Goal: Use online tool/utility: Utilize a website feature to perform a specific function

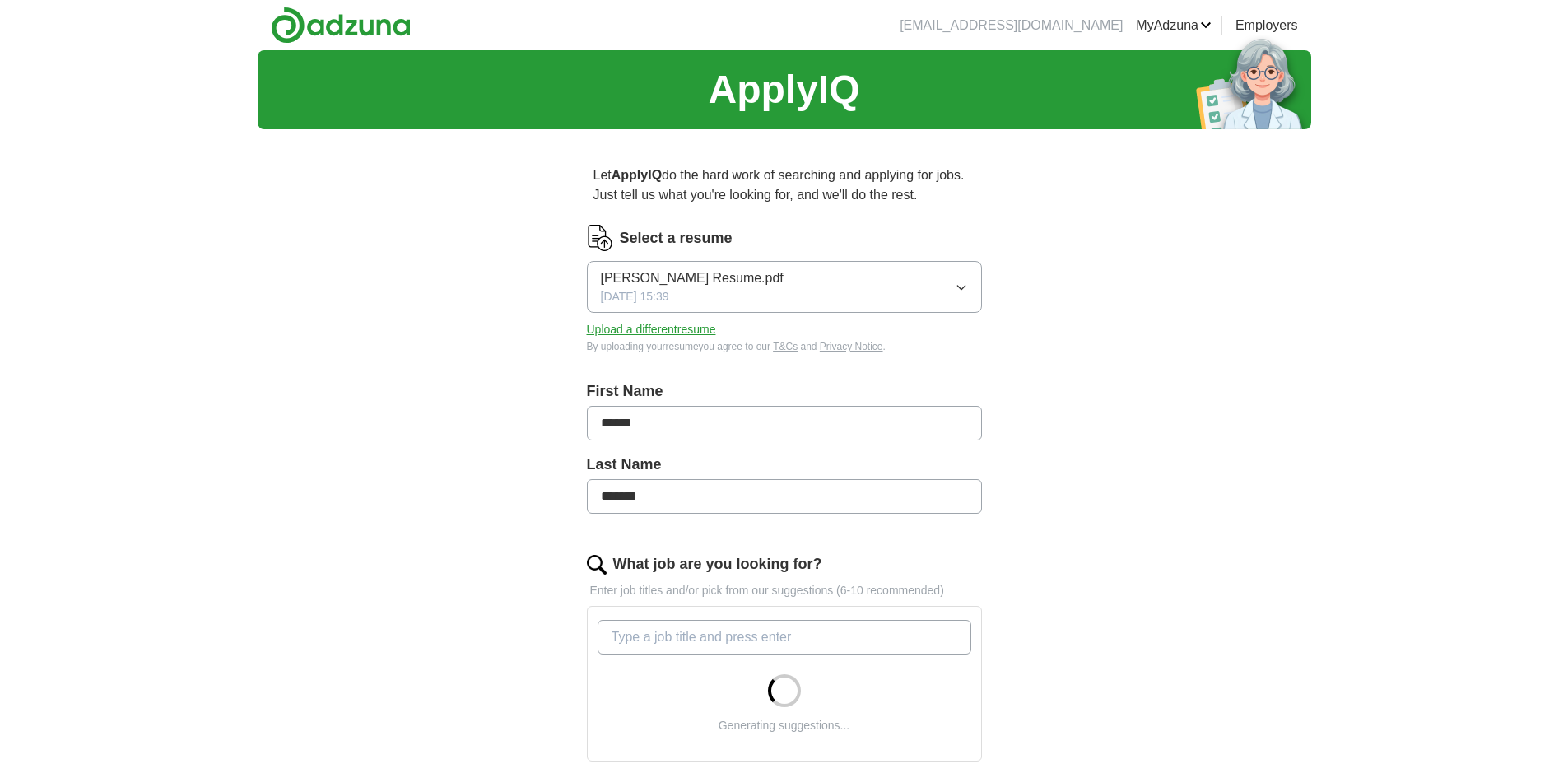
click at [960, 283] on icon "button" at bounding box center [961, 288] width 13 height 13
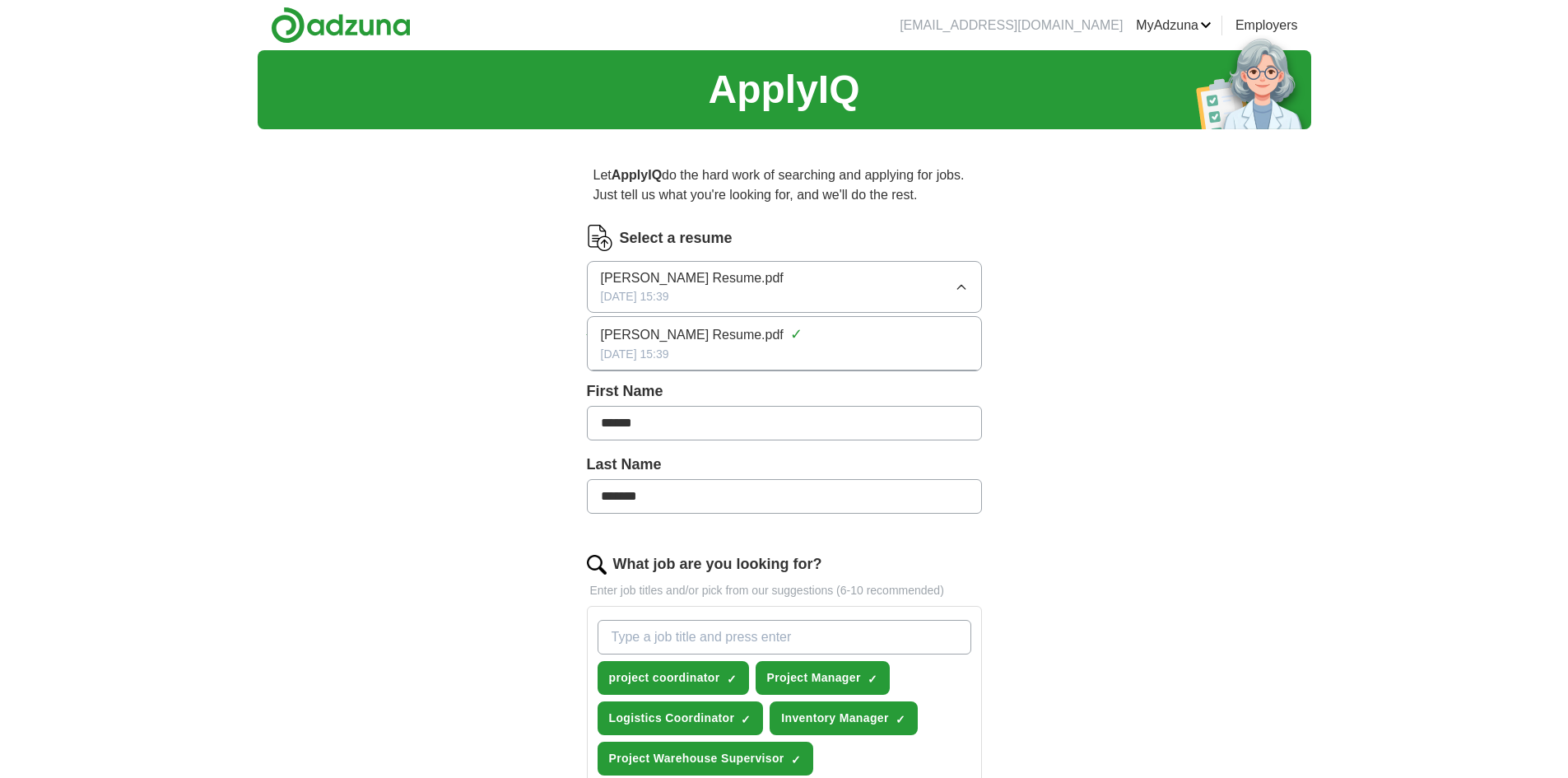
click at [1074, 288] on div "ApplyIQ Let ApplyIQ do the hard work of searching and applying for jobs. Just t…" at bounding box center [784, 733] width 1054 height 1366
click at [682, 330] on button "Upload a different resume" at bounding box center [652, 329] width 130 height 17
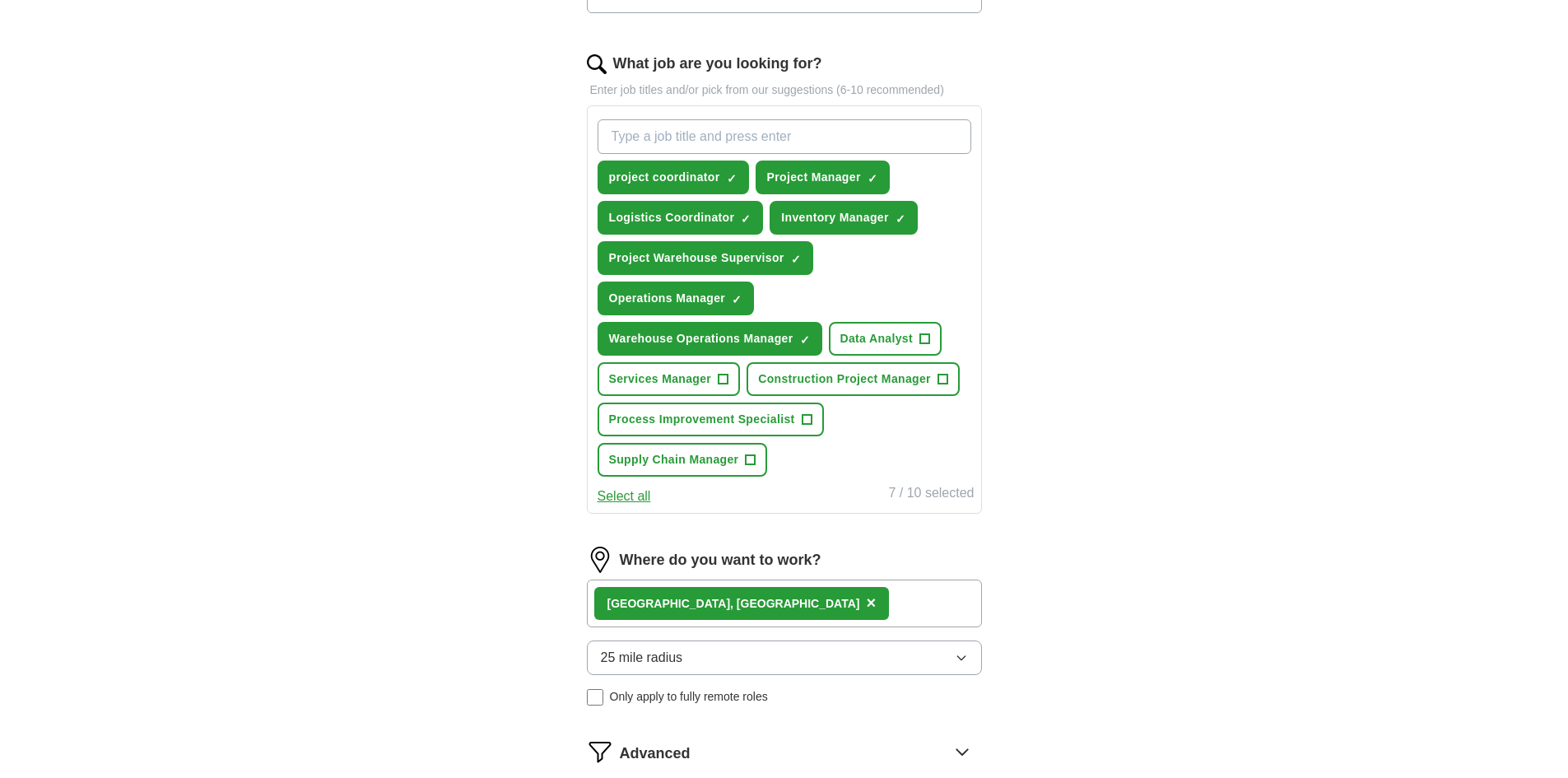
scroll to position [501, 0]
click at [948, 379] on button "Construction Project Manager +" at bounding box center [854, 377] width 213 height 33
click at [813, 416] on button "Process Improvement Specialist +" at bounding box center [711, 418] width 227 height 33
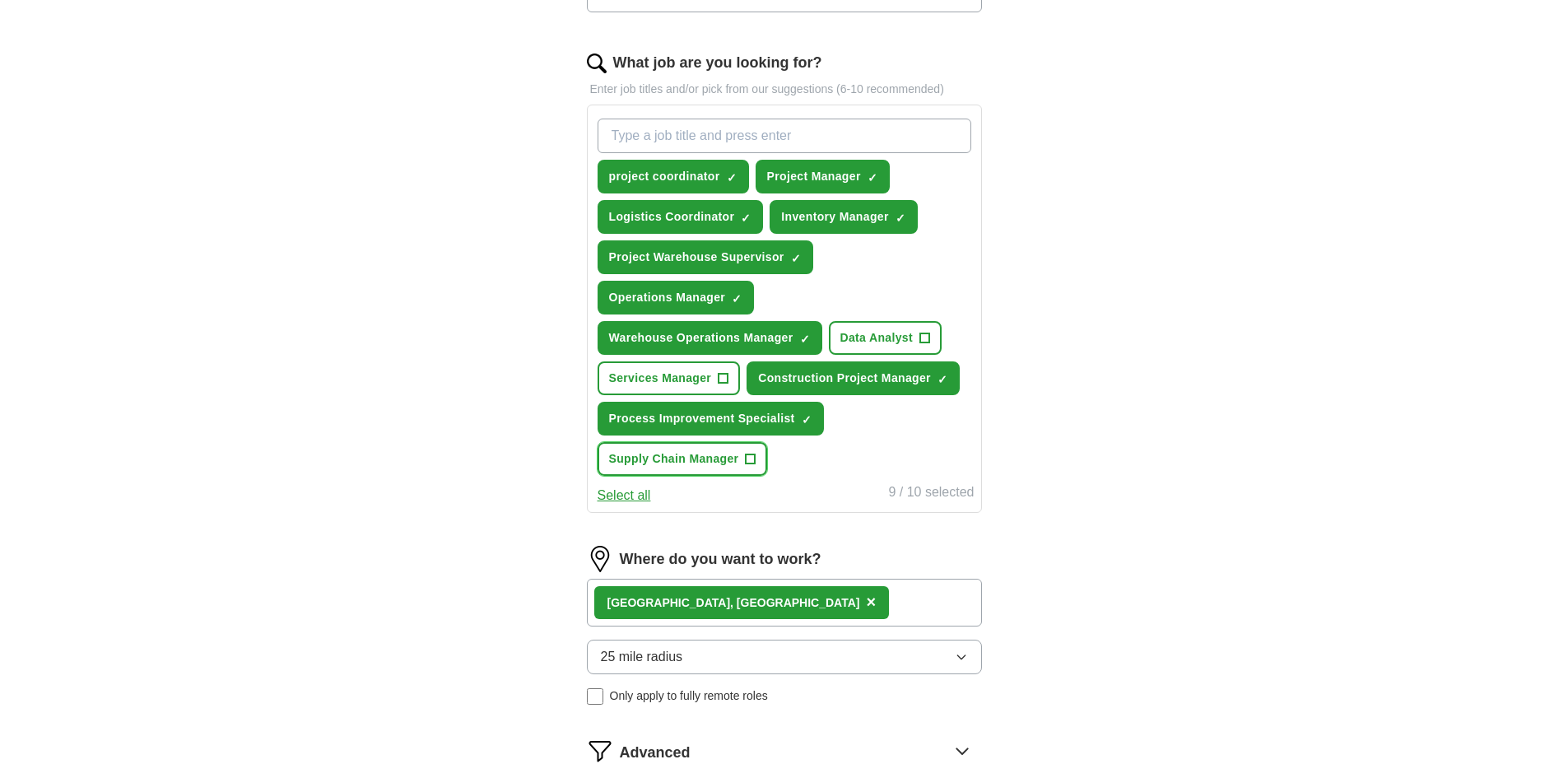
click at [744, 457] on button "Supply Chain Manager +" at bounding box center [682, 458] width 171 height 33
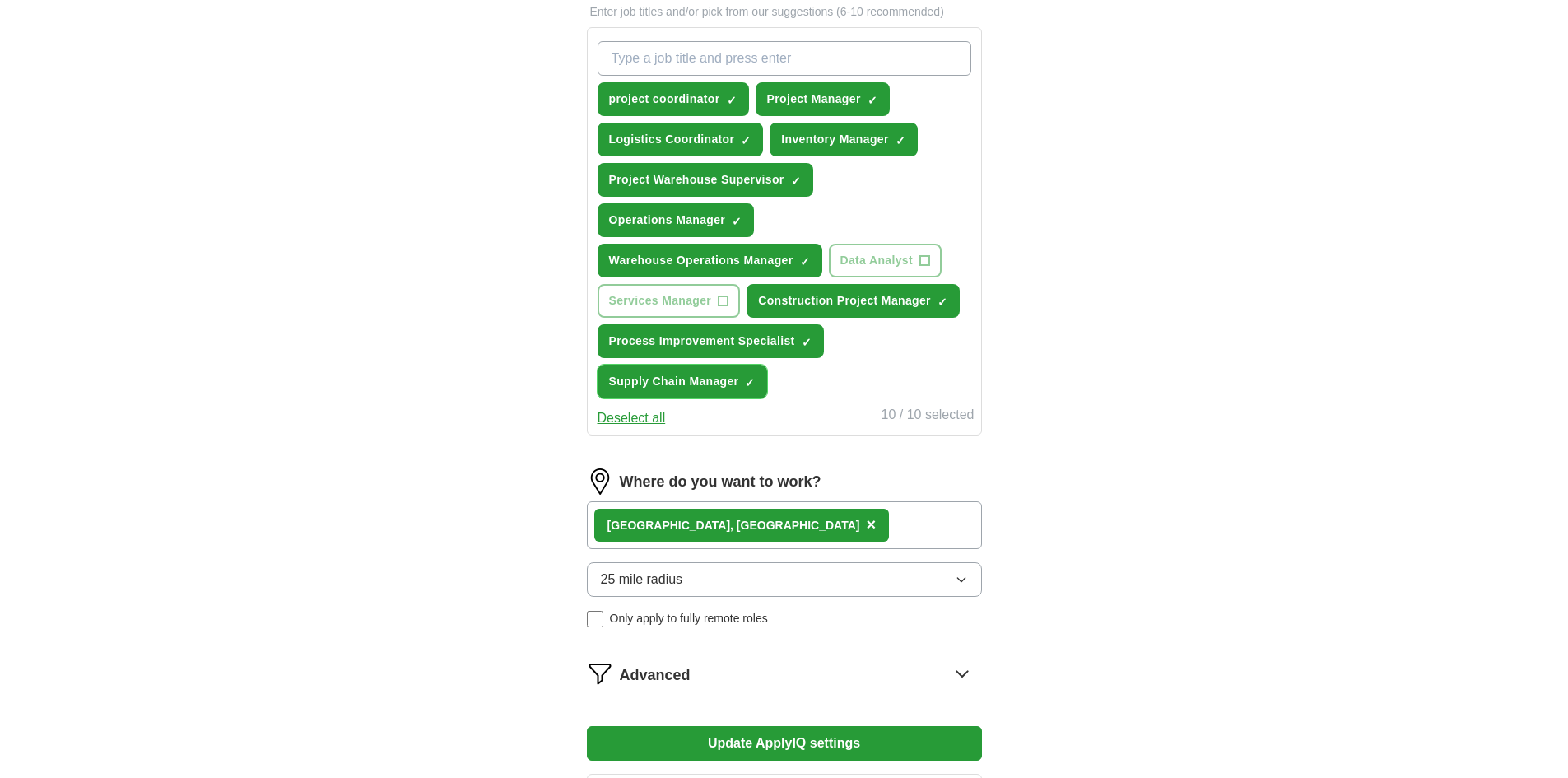
scroll to position [579, 0]
click at [942, 309] on button "Construction Project Manager ✓ ×" at bounding box center [854, 299] width 213 height 33
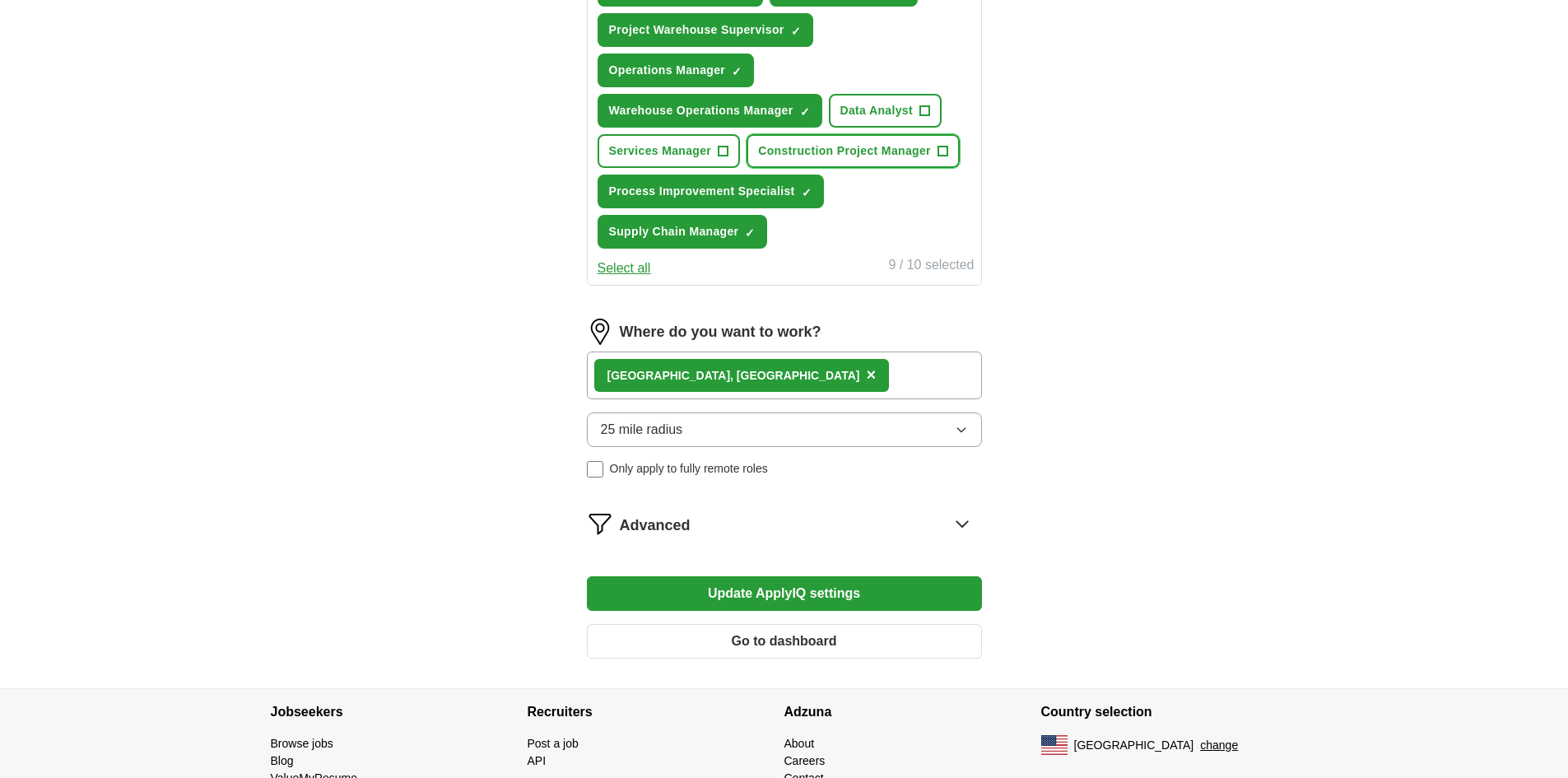
scroll to position [805, 0]
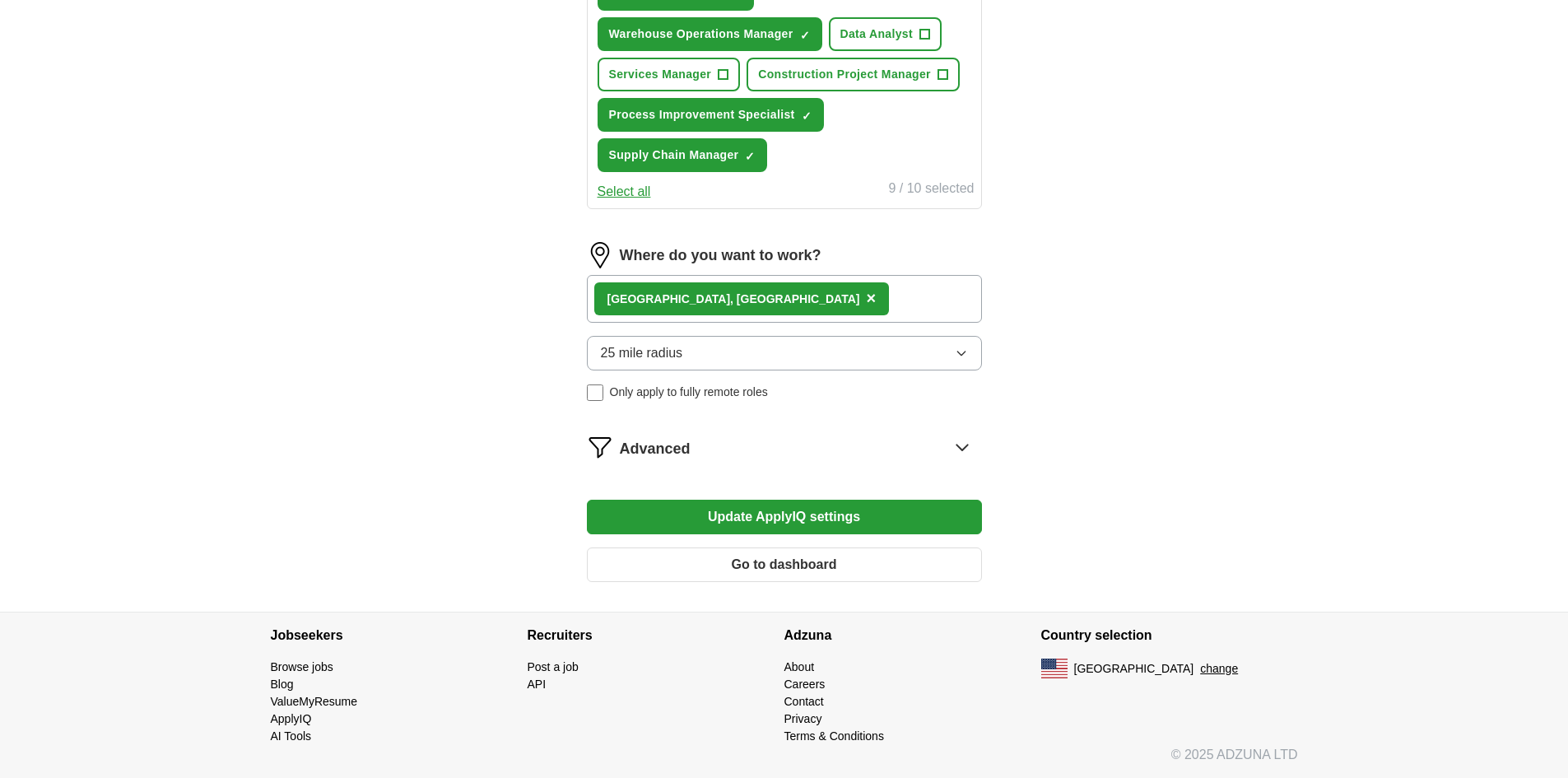
click at [727, 515] on button "Update ApplyIQ settings" at bounding box center [784, 517] width 395 height 34
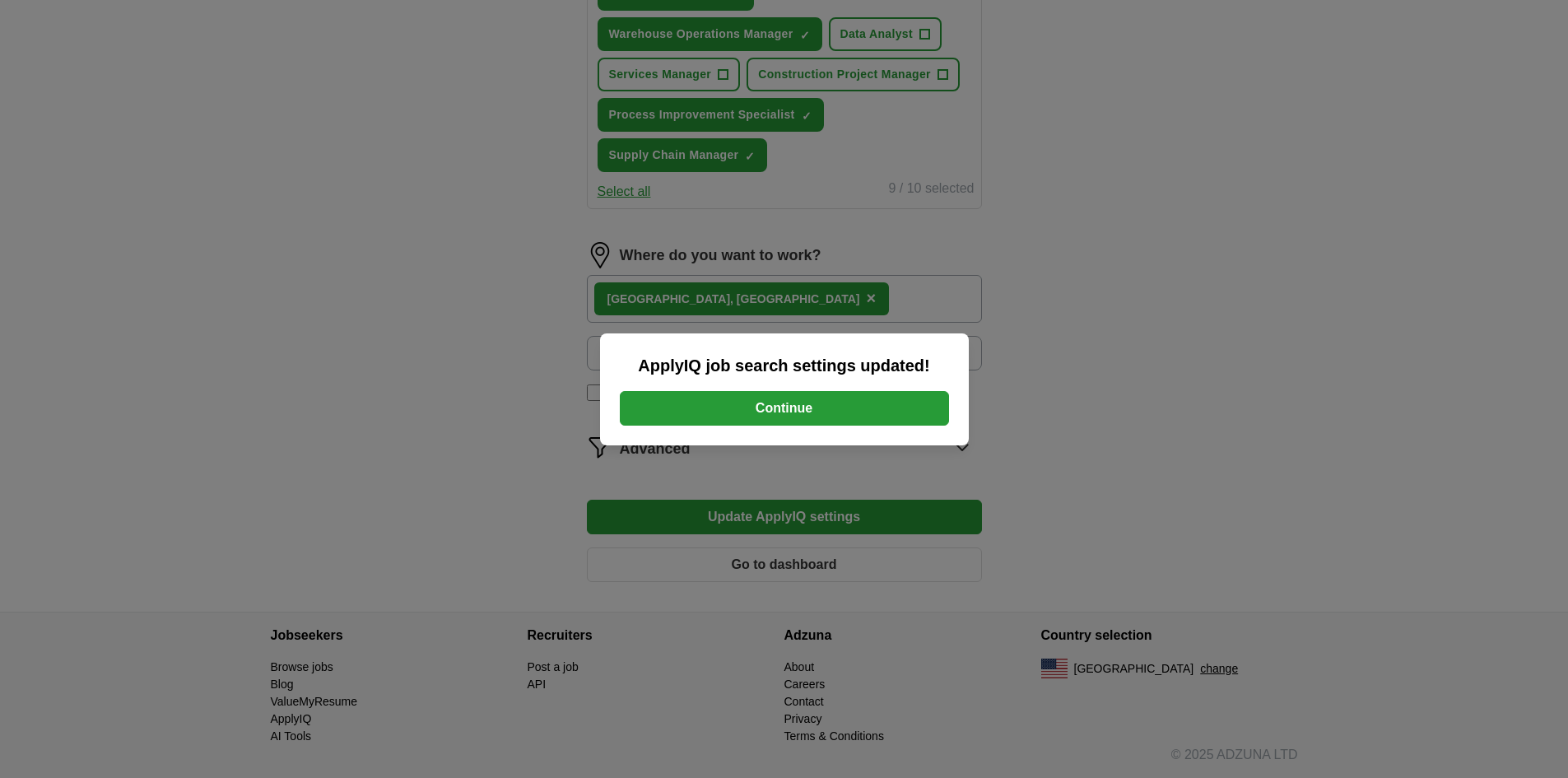
click at [718, 409] on button "Continue" at bounding box center [785, 408] width 330 height 34
